Goal: Transaction & Acquisition: Purchase product/service

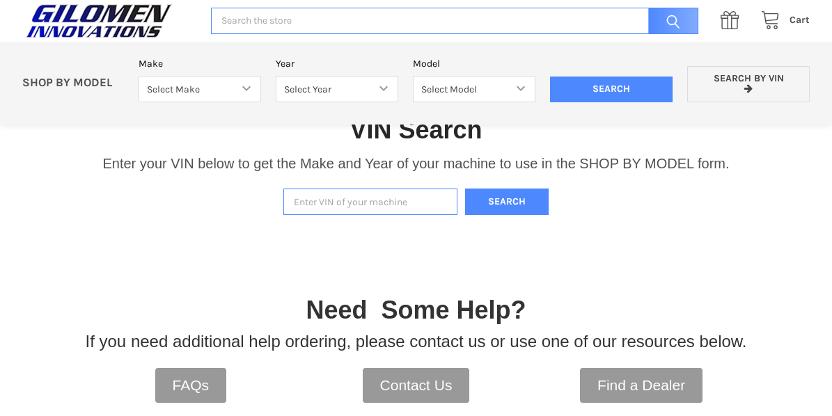
click at [348, 201] on input "Enter VIN of your machine" at bounding box center [370, 202] width 174 height 27
type input "4xatae99928008345"
click at [489, 198] on button "Search" at bounding box center [507, 202] width 84 height 27
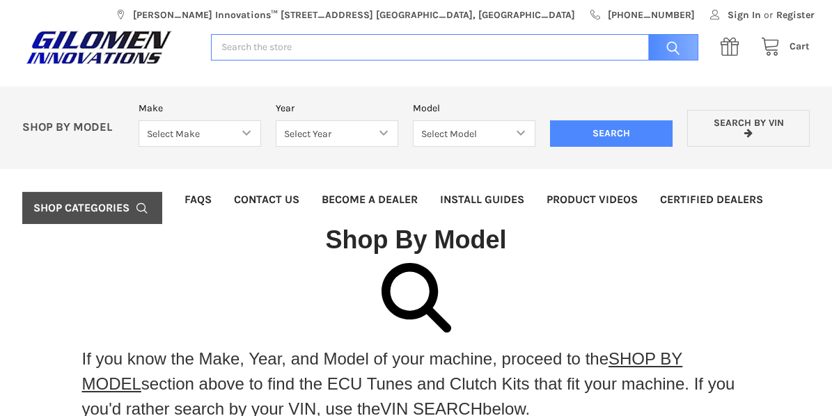
scroll to position [6, 0]
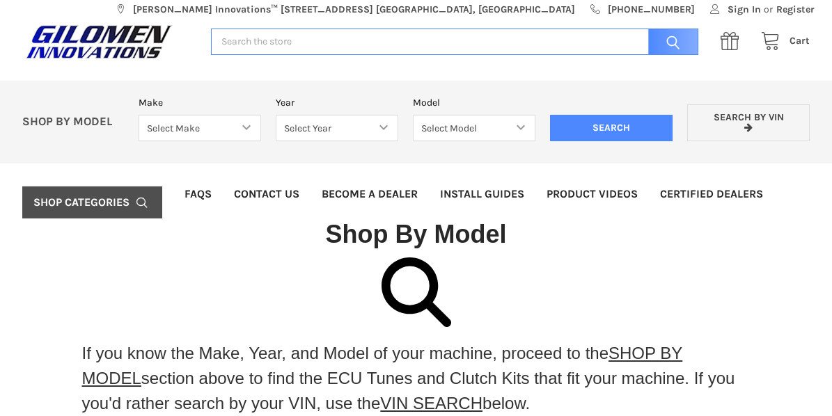
click at [416, 267] on icon at bounding box center [417, 293] width 70 height 70
click at [683, 354] on link "SHOP BY MODEL" at bounding box center [382, 366] width 601 height 44
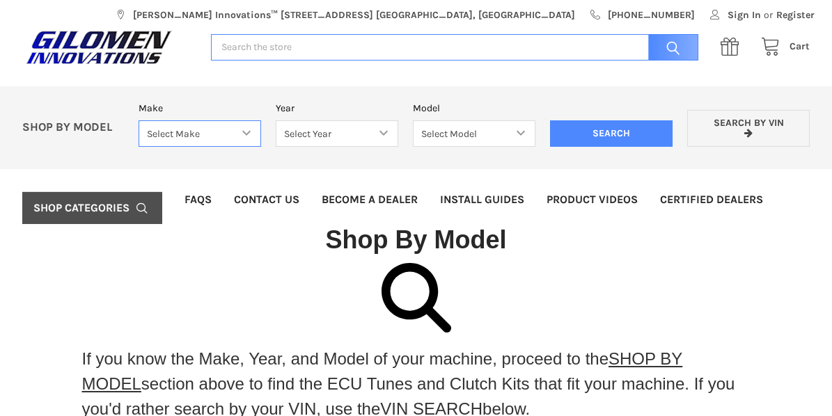
click at [249, 136] on select "Select Make Bobcat UTV Gravely UTV ACE 900 RANGER 570 Ranger 700 / 800 RANGER 9…" at bounding box center [200, 133] width 123 height 27
select select "330"
click at [139, 120] on select "Select Make Bobcat UTV Gravely UTV ACE 900 RANGER 570 Ranger 700 / 800 RANGER 9…" at bounding box center [200, 133] width 123 height 27
click at [353, 136] on select "Select Year [DATE] 2018 2019 2020 2021 2022 2023 2024 2025 2026" at bounding box center [337, 133] width 123 height 27
select select "363"
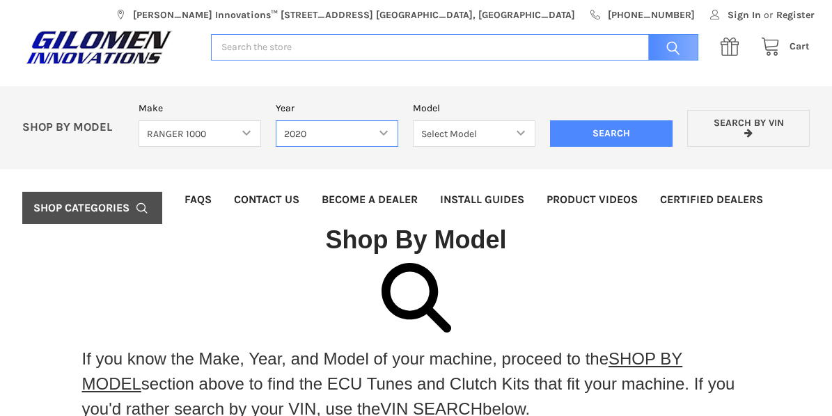
click at [276, 120] on select "Select Year [DATE] 2018 2019 2020 2021 2022 2023 2024 2025 2026" at bounding box center [337, 133] width 123 height 27
click at [473, 134] on select "Select Model Ranger 1000 Basic 61 HP Ranger 1000 Crew Basic 61 HP Ranger 1000 X…" at bounding box center [474, 133] width 123 height 27
select select "364"
click at [413, 120] on select "Select Model Ranger 1000 Basic 61 HP Ranger 1000 Crew Basic 61 HP Ranger 1000 X…" at bounding box center [474, 133] width 123 height 27
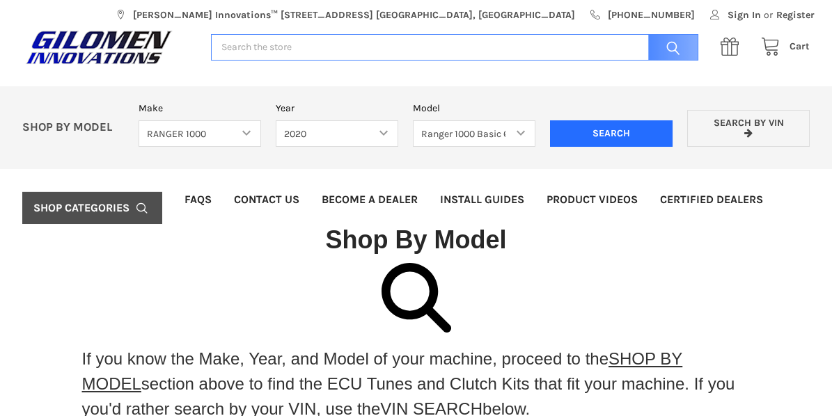
click at [604, 127] on input "Search" at bounding box center [611, 133] width 123 height 26
